Goal: Consume media (video, audio): Consume media (video, audio)

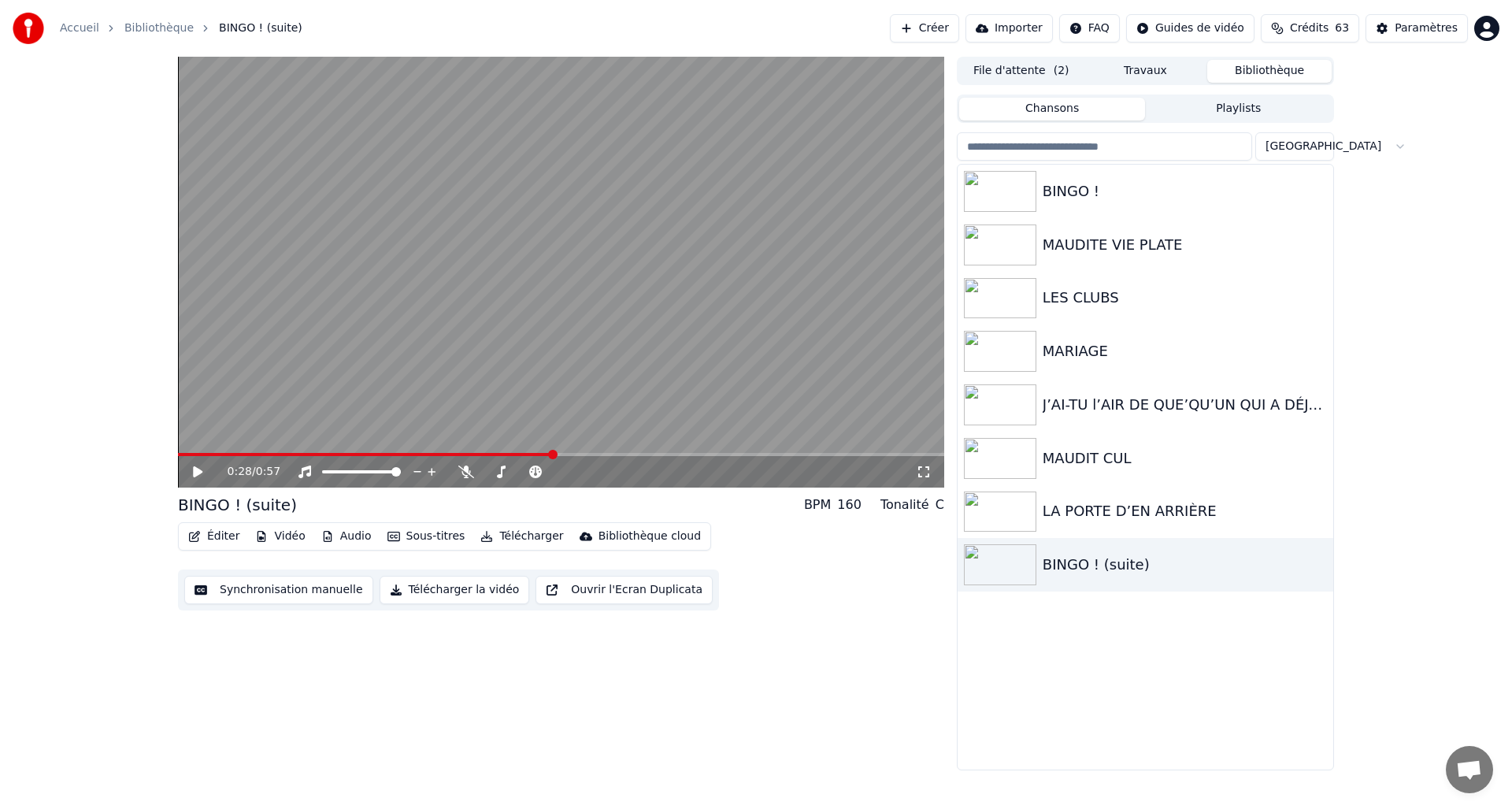
click at [1251, 74] on button "Bibliothèque" at bounding box center [1268, 71] width 124 height 23
click at [1140, 72] on button "Travaux" at bounding box center [1145, 71] width 124 height 23
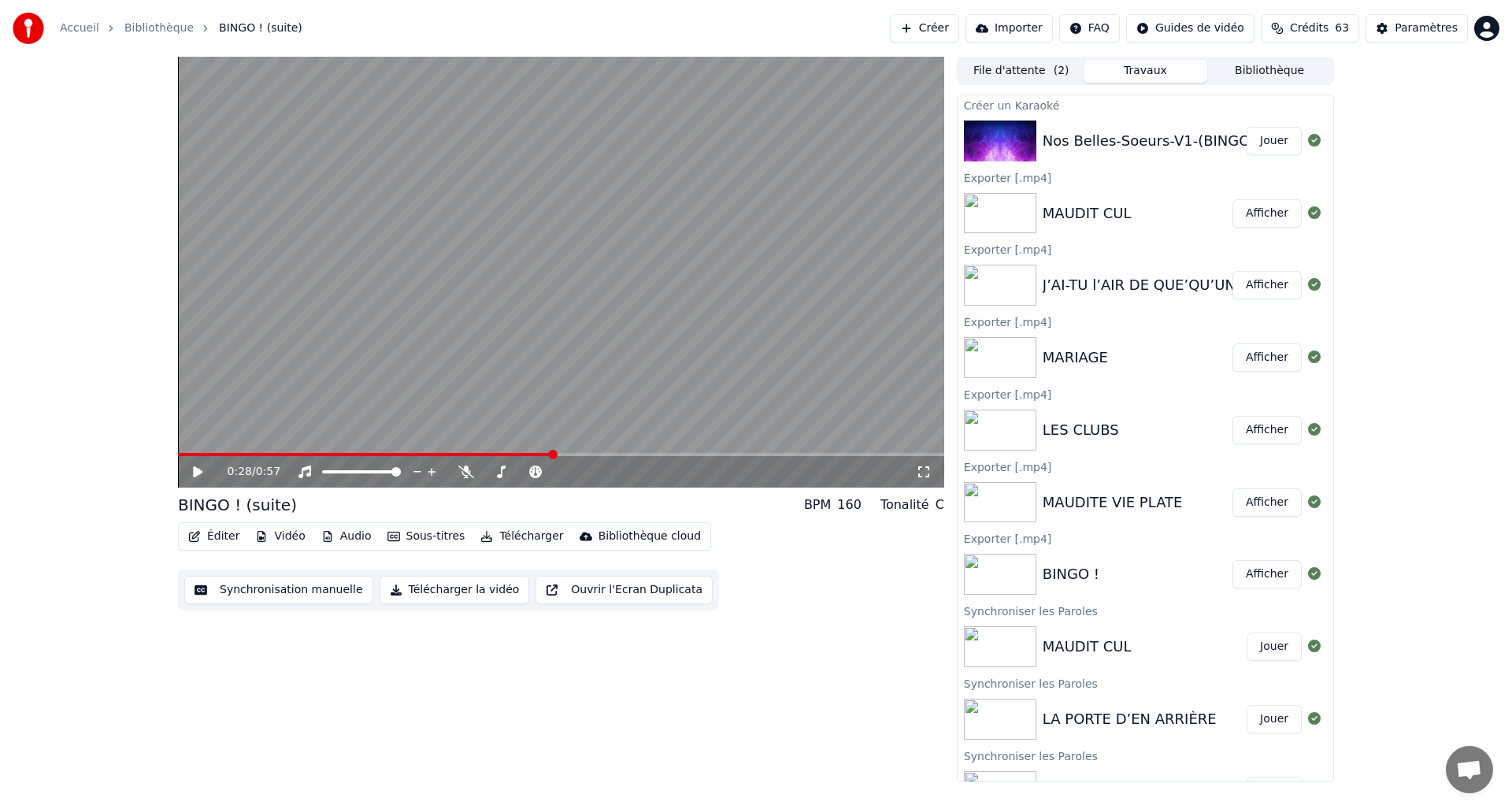
click at [1251, 220] on button "Afficher" at bounding box center [1267, 213] width 69 height 28
click at [1254, 209] on button "Afficher" at bounding box center [1267, 213] width 69 height 28
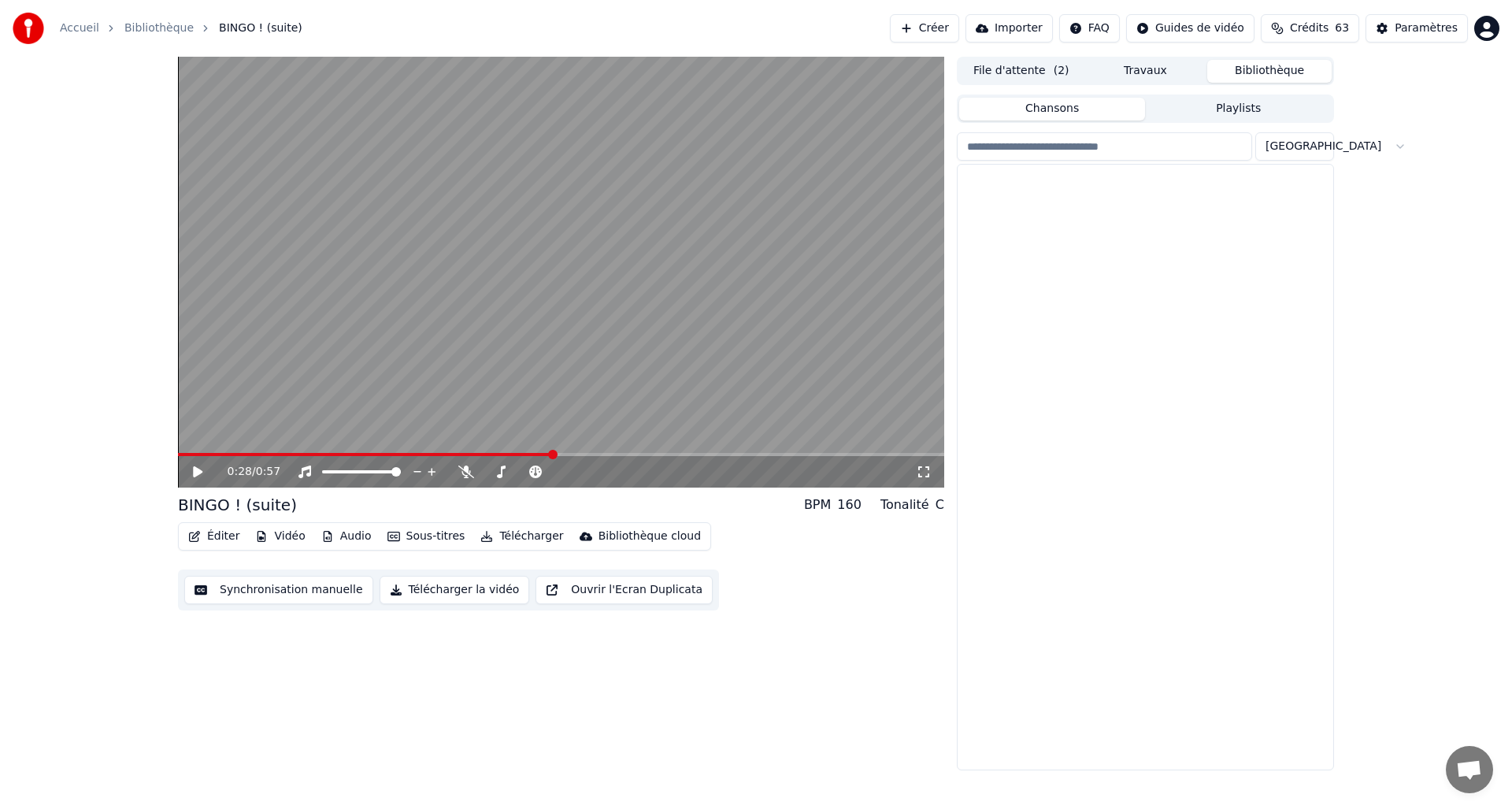
click at [1278, 77] on button "Bibliothèque" at bounding box center [1268, 71] width 124 height 23
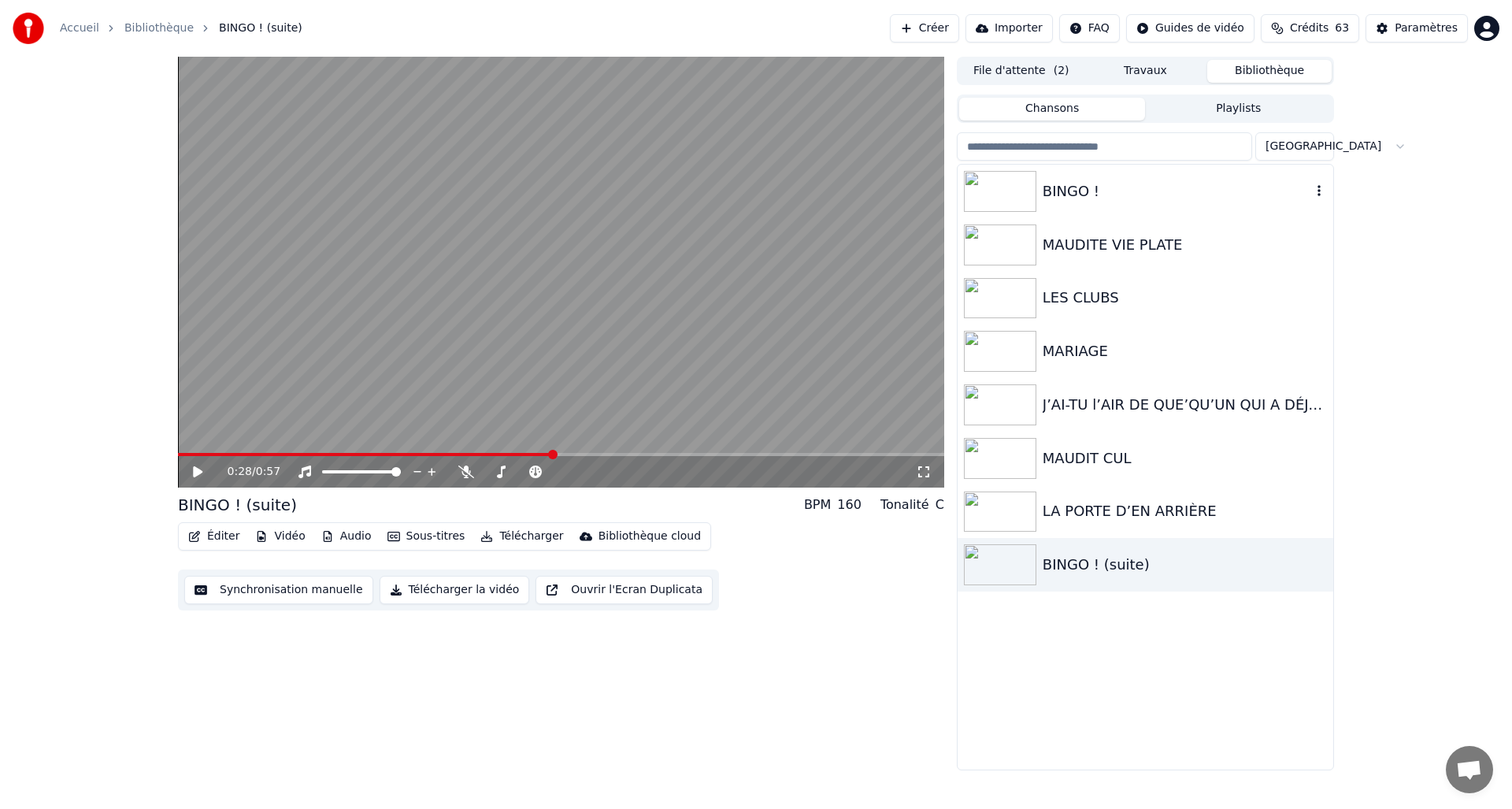
click at [1001, 189] on img at bounding box center [1000, 191] width 73 height 41
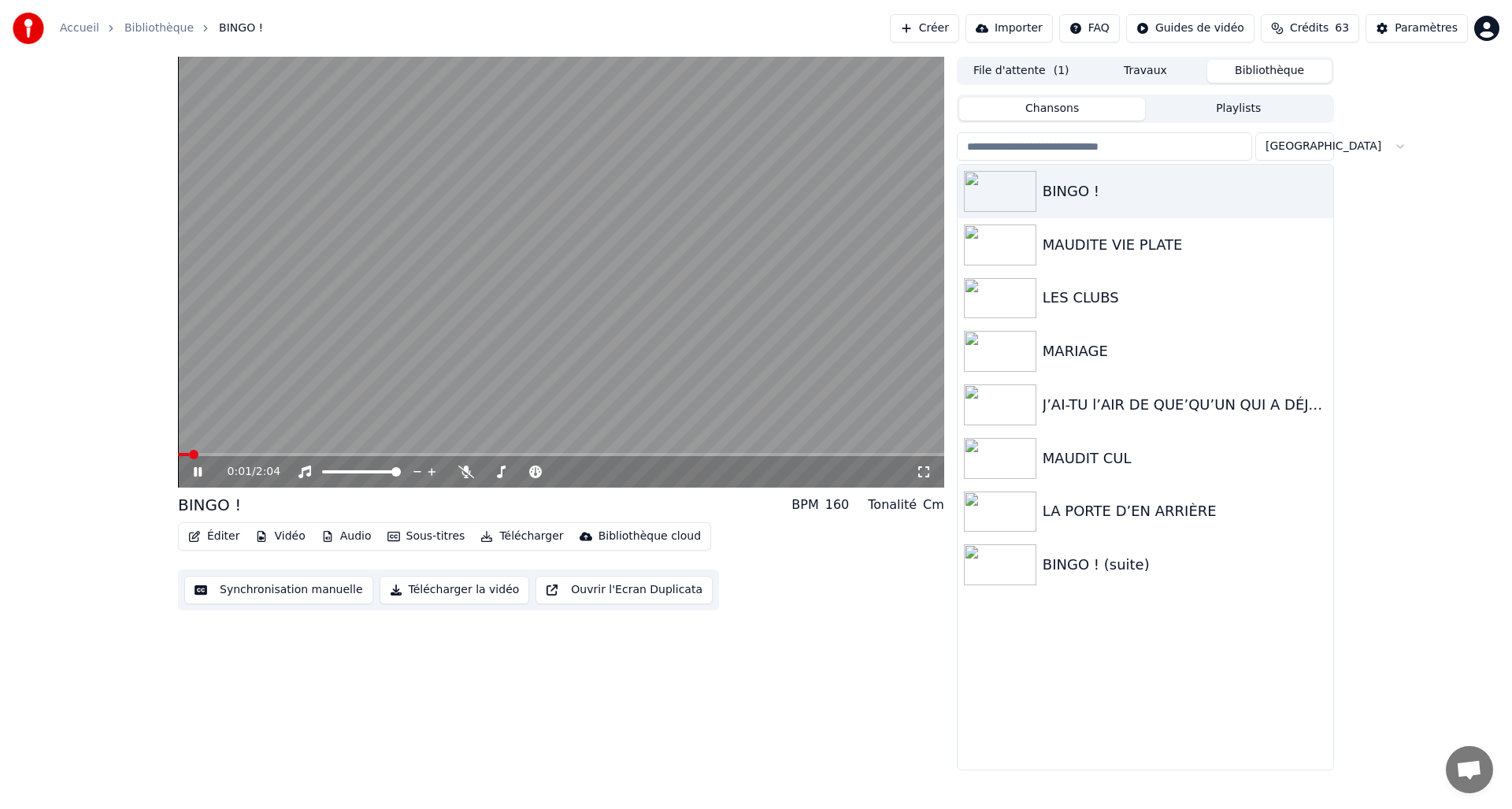
drag, startPoint x: 191, startPoint y: 473, endPoint x: 292, endPoint y: 452, distance: 103.2
click at [191, 473] on icon at bounding box center [209, 472] width 37 height 13
click at [1146, 74] on button "Travaux" at bounding box center [1145, 71] width 124 height 23
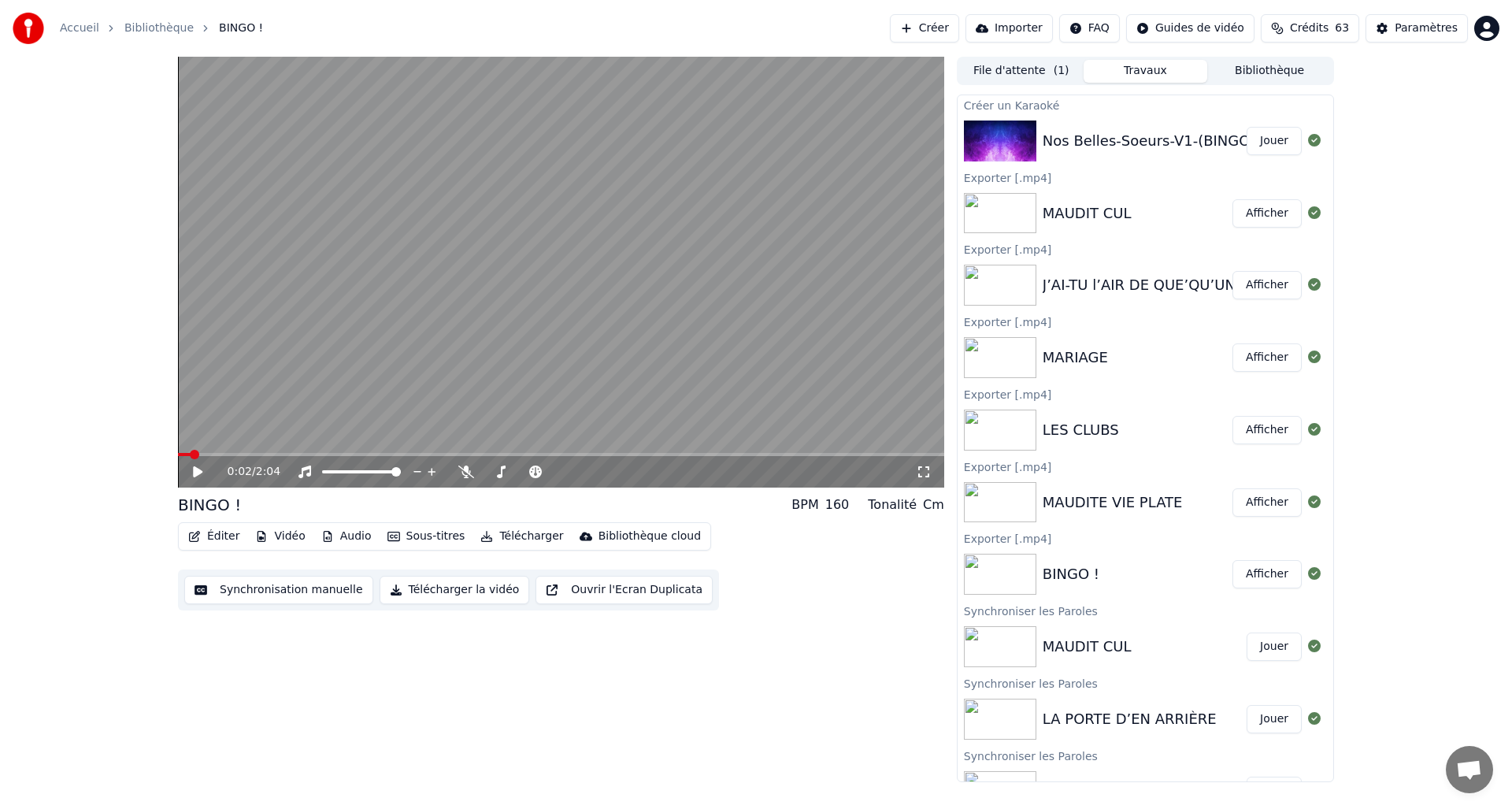
click at [1247, 211] on button "Afficher" at bounding box center [1267, 213] width 69 height 28
click at [1259, 283] on button "Afficher" at bounding box center [1267, 285] width 69 height 28
